Goal: Transaction & Acquisition: Book appointment/travel/reservation

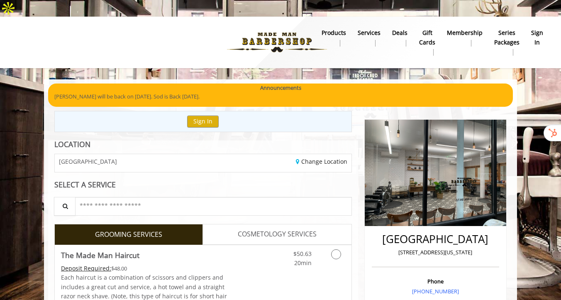
click at [244, 154] on div "Change Location" at bounding box center [280, 163] width 154 height 18
click at [205, 115] on button "Sign In" at bounding box center [203, 121] width 32 height 12
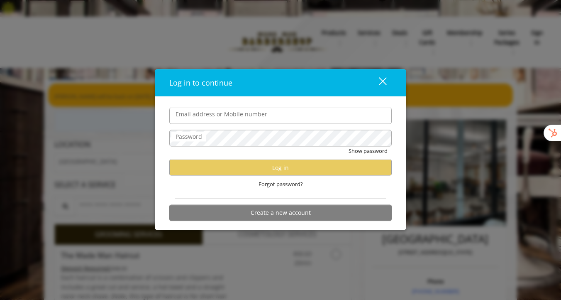
click at [208, 117] on input "Email address or Mobile number" at bounding box center [280, 116] width 222 height 17
click at [264, 184] on span "Forgot password?" at bounding box center [281, 184] width 44 height 9
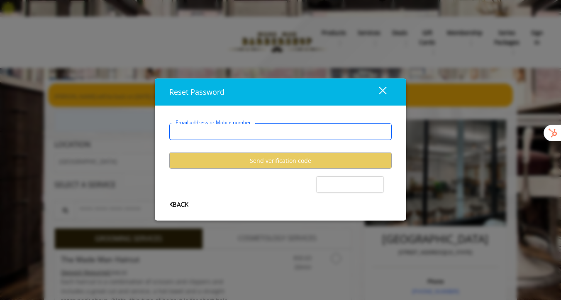
click at [251, 128] on input "Email address or Mobile number" at bounding box center [280, 131] width 222 height 17
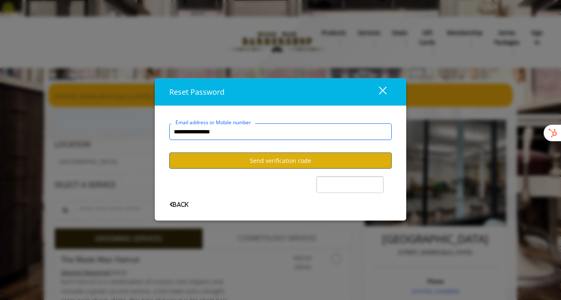
type input "**********"
click at [313, 154] on button "Send verification code" at bounding box center [280, 160] width 222 height 16
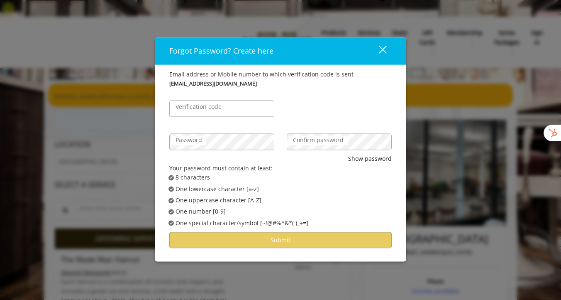
click at [209, 107] on label "Verification code" at bounding box center [198, 107] width 54 height 9
click at [209, 107] on input "Verification code" at bounding box center [221, 108] width 105 height 17
paste input "******"
type input "******"
click at [304, 142] on label "Confirm password" at bounding box center [318, 140] width 59 height 9
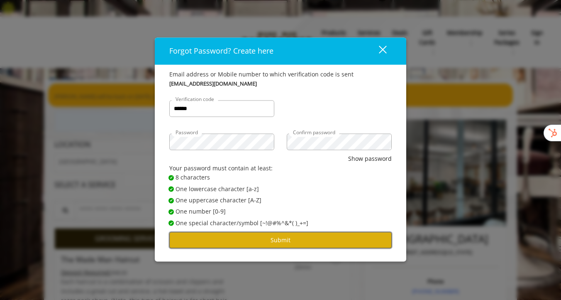
click at [288, 242] on button "Submit" at bounding box center [280, 240] width 222 height 16
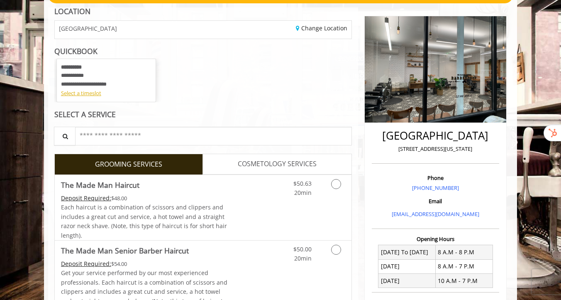
scroll to position [115, 0]
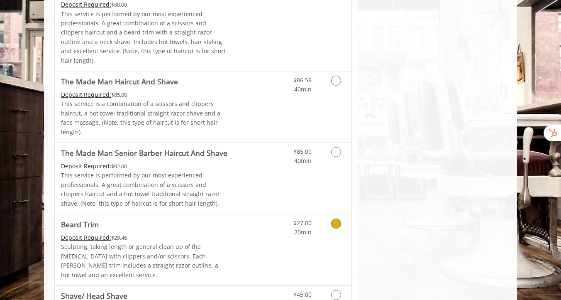
click at [336, 218] on icon "Grooming services" at bounding box center [336, 223] width 10 height 10
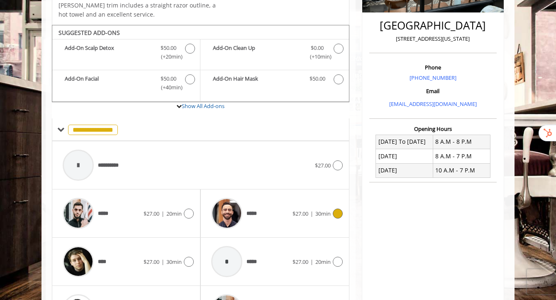
scroll to position [213, 0]
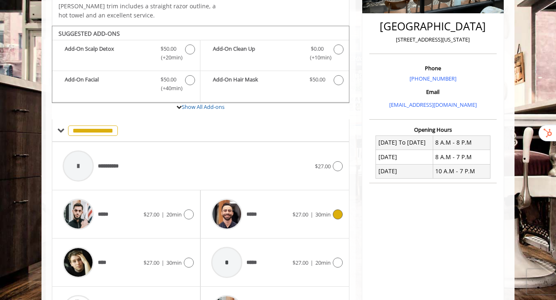
click at [337, 209] on icon at bounding box center [338, 214] width 10 height 10
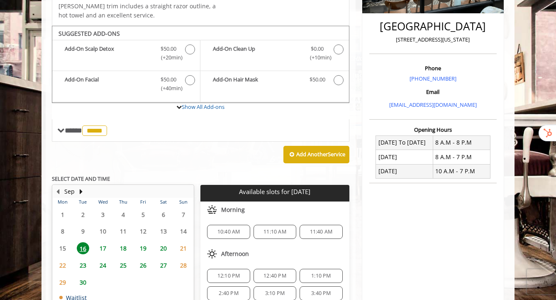
scroll to position [213, 0]
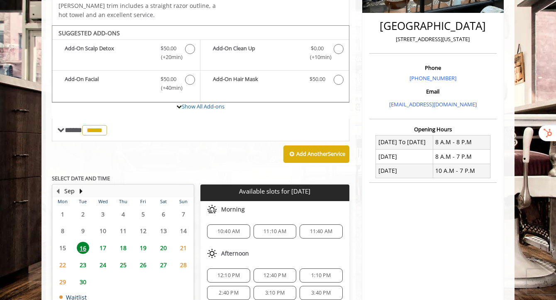
click at [281, 228] on span "11:10 AM" at bounding box center [275, 231] width 23 height 7
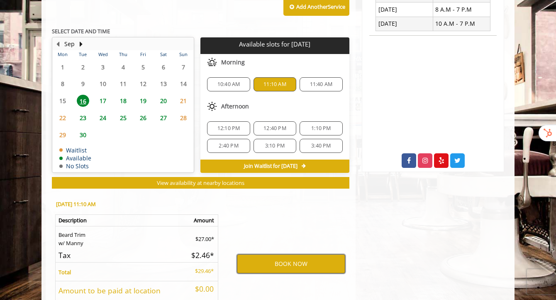
scroll to position [397, 0]
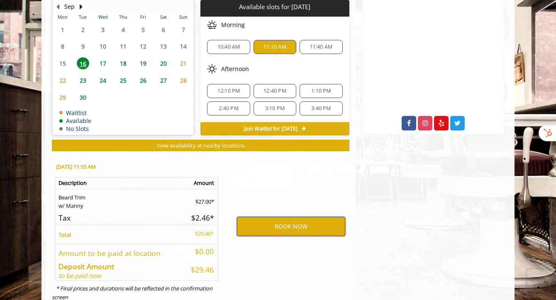
click at [292, 217] on button "BOOK NOW" at bounding box center [291, 226] width 108 height 19
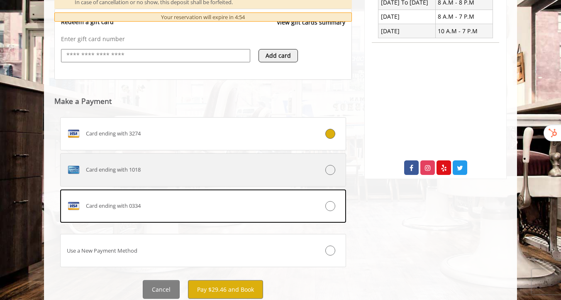
scroll to position [358, 0]
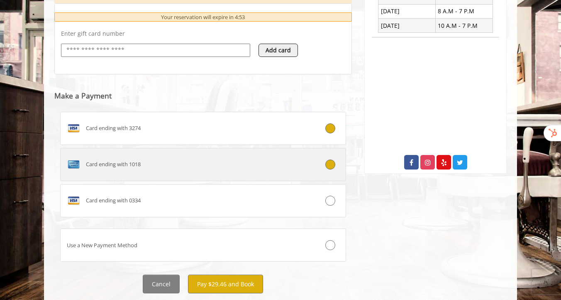
click at [188, 158] on div "Card ending with 1018" at bounding box center [179, 164] width 237 height 13
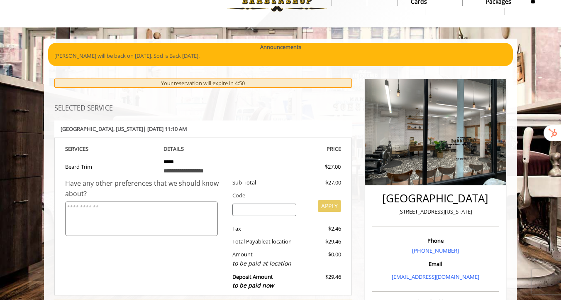
scroll to position [39, 0]
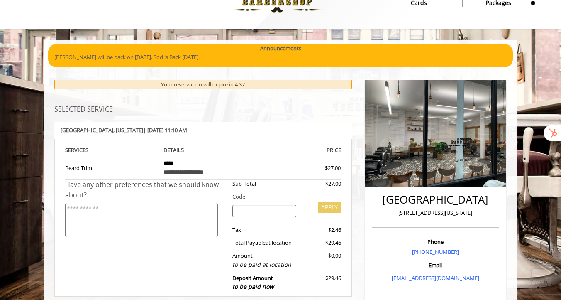
click at [156, 206] on textarea at bounding box center [141, 220] width 153 height 34
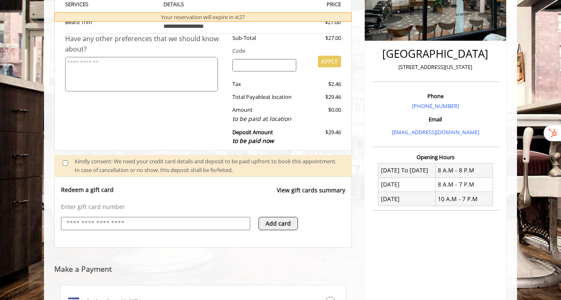
scroll to position [364, 0]
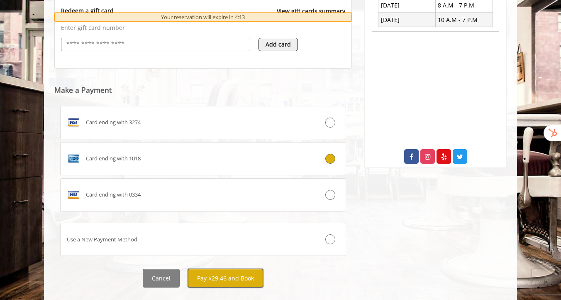
click at [219, 269] on button "Pay $29.46 and Book" at bounding box center [225, 278] width 75 height 19
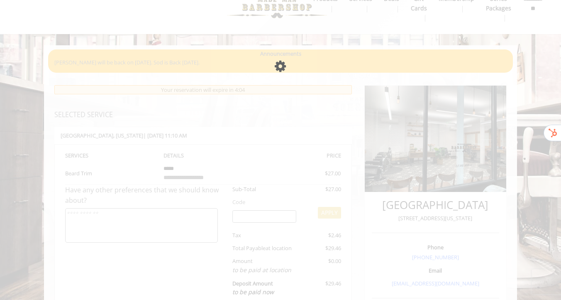
scroll to position [0, 0]
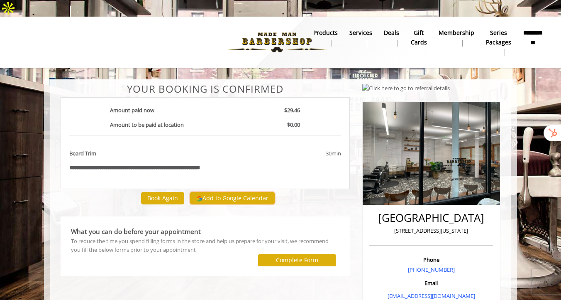
click at [228, 192] on button "Add to Google Calendar" at bounding box center [232, 198] width 85 height 12
